Goal: Information Seeking & Learning: Check status

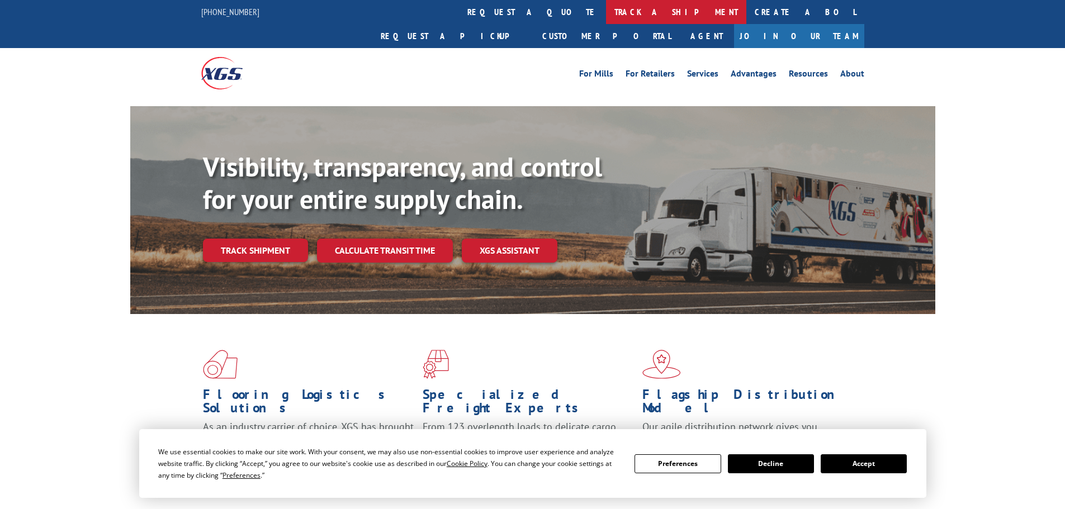
click at [606, 12] on link "track a shipment" at bounding box center [676, 12] width 140 height 24
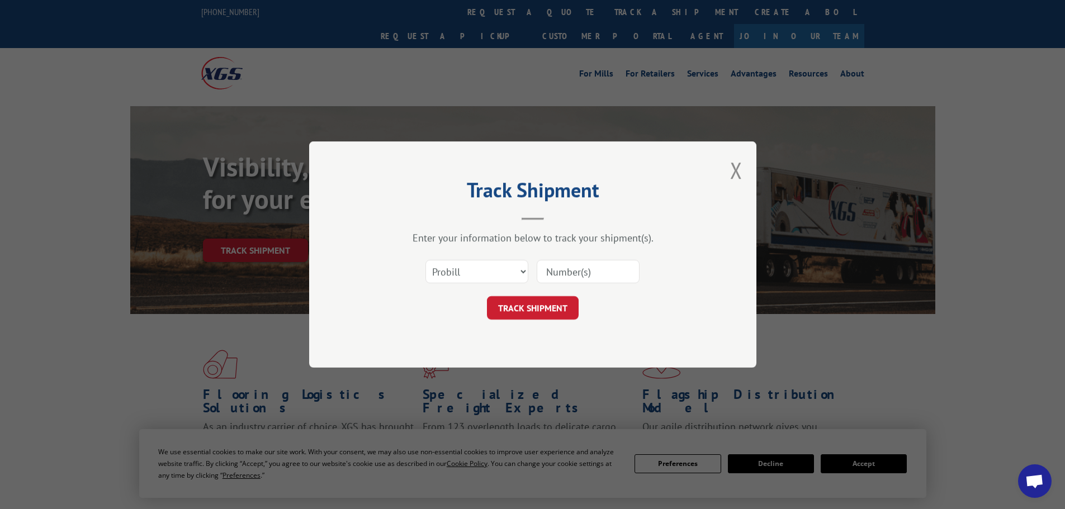
click at [623, 277] on input at bounding box center [588, 271] width 103 height 23
paste input "f6970504"
type input "f6970504"
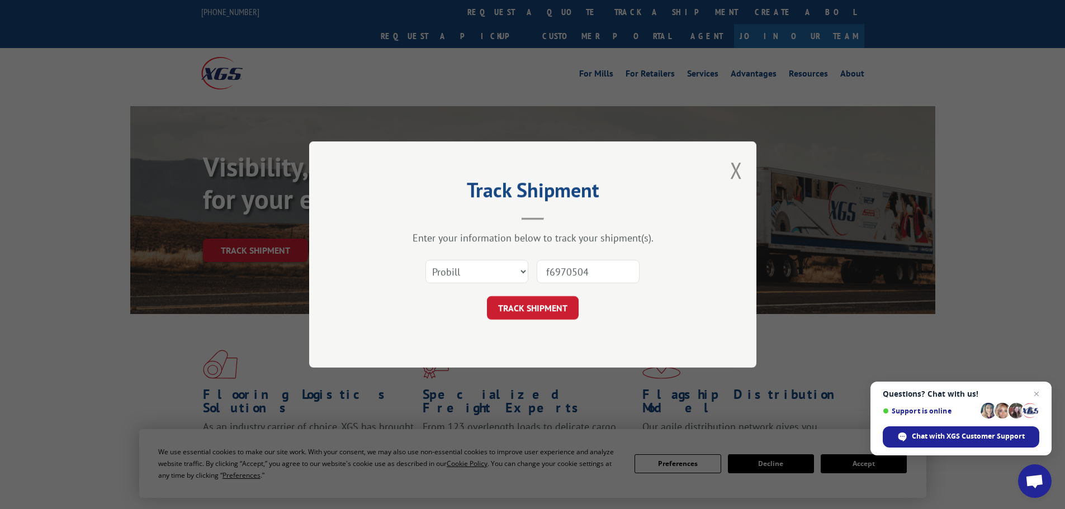
click button "TRACK SHIPMENT" at bounding box center [533, 307] width 92 height 23
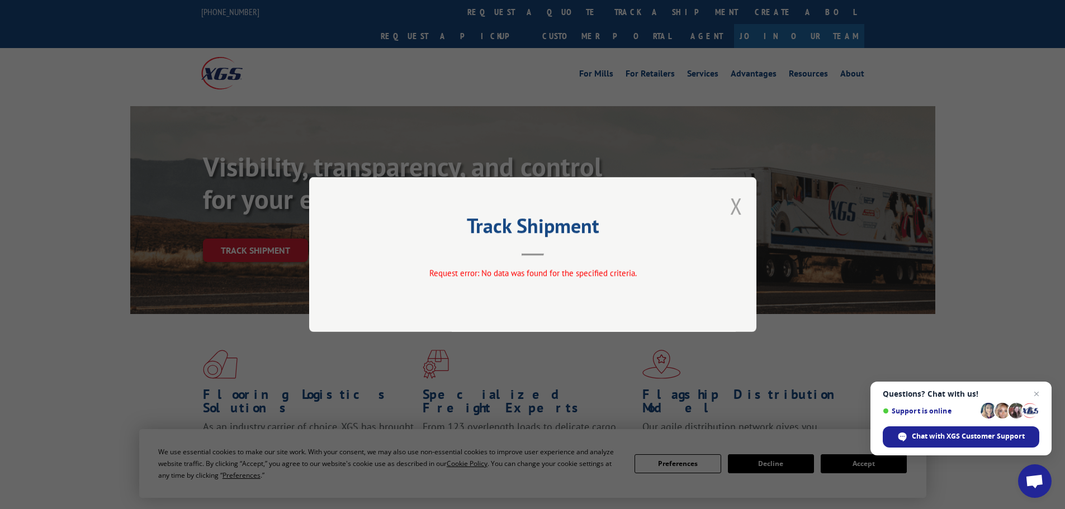
click at [733, 213] on button "Close modal" at bounding box center [736, 206] width 12 height 30
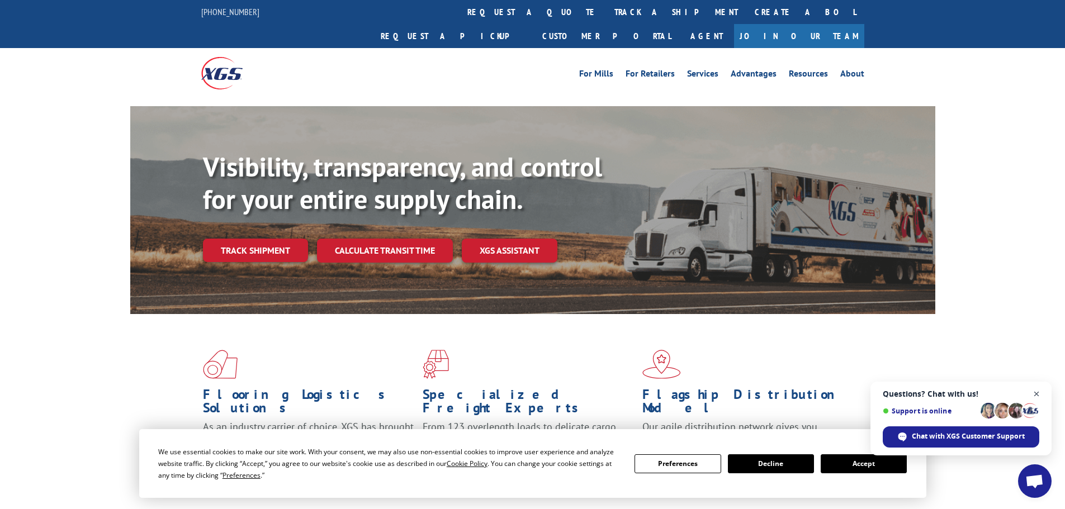
click at [1033, 391] on span "Open chat" at bounding box center [1037, 394] width 14 height 14
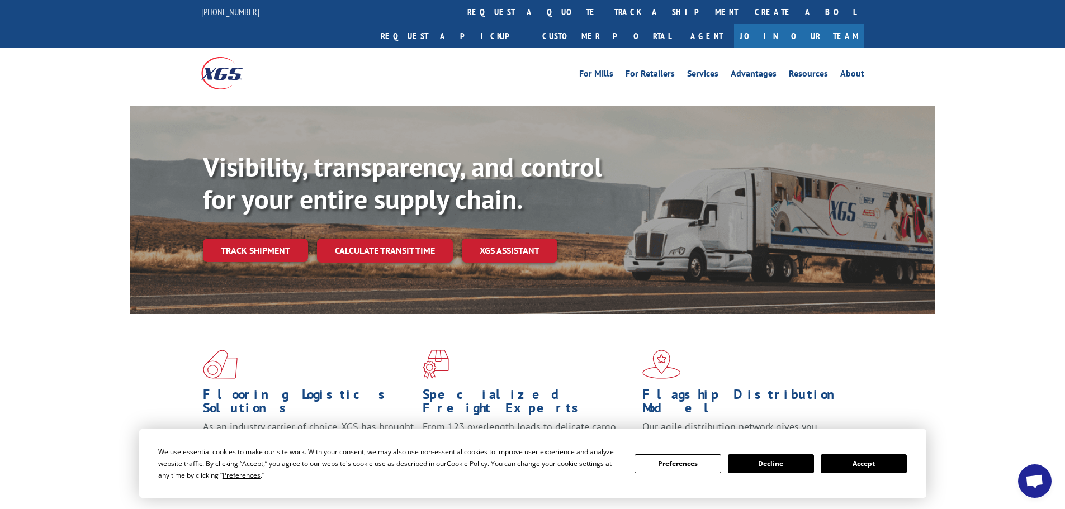
drag, startPoint x: 859, startPoint y: 465, endPoint x: 789, endPoint y: 281, distance: 196.2
click at [858, 463] on button "Accept" at bounding box center [864, 464] width 86 height 19
